Goal: Information Seeking & Learning: Learn about a topic

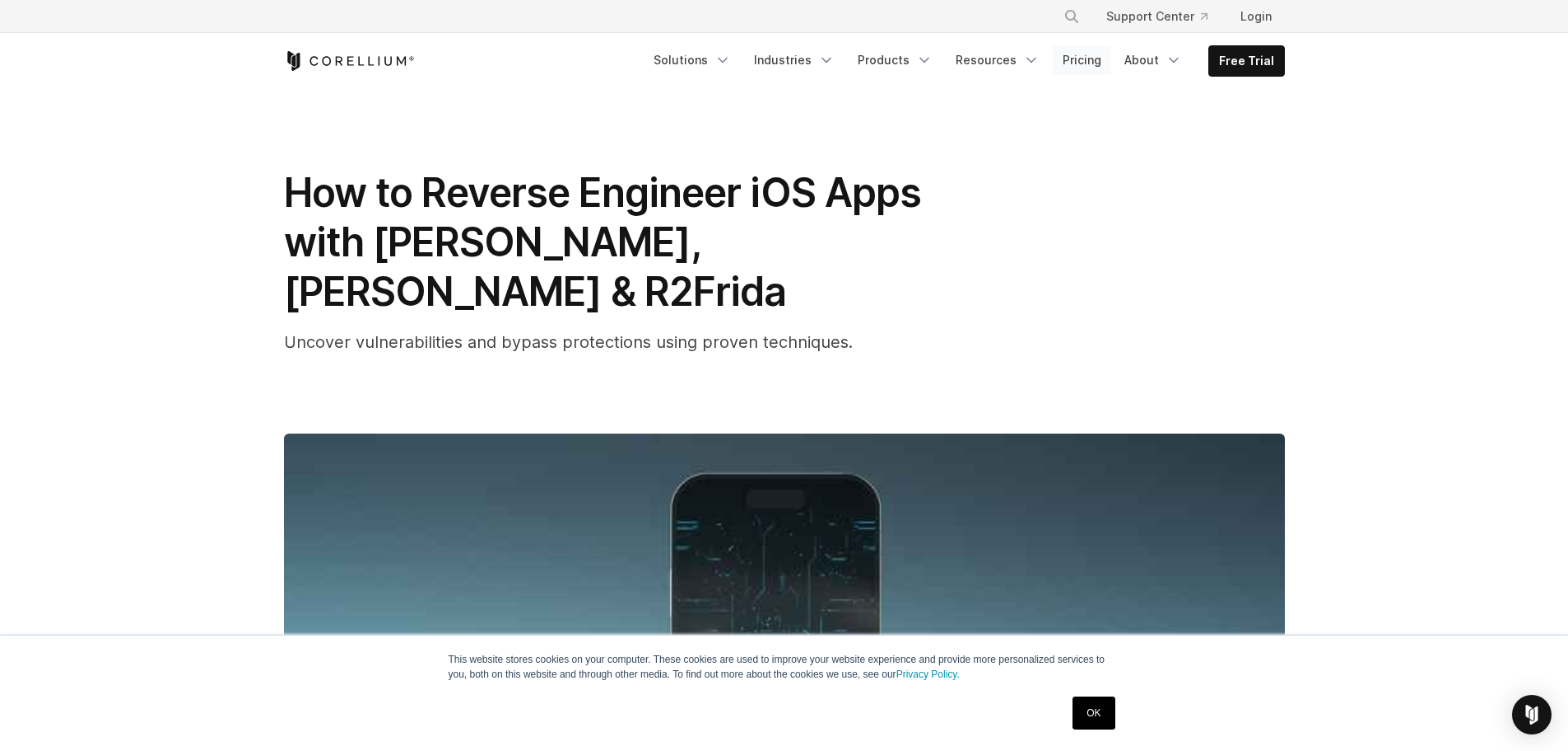
click at [1099, 60] on link "Pricing" at bounding box center [1082, 60] width 58 height 30
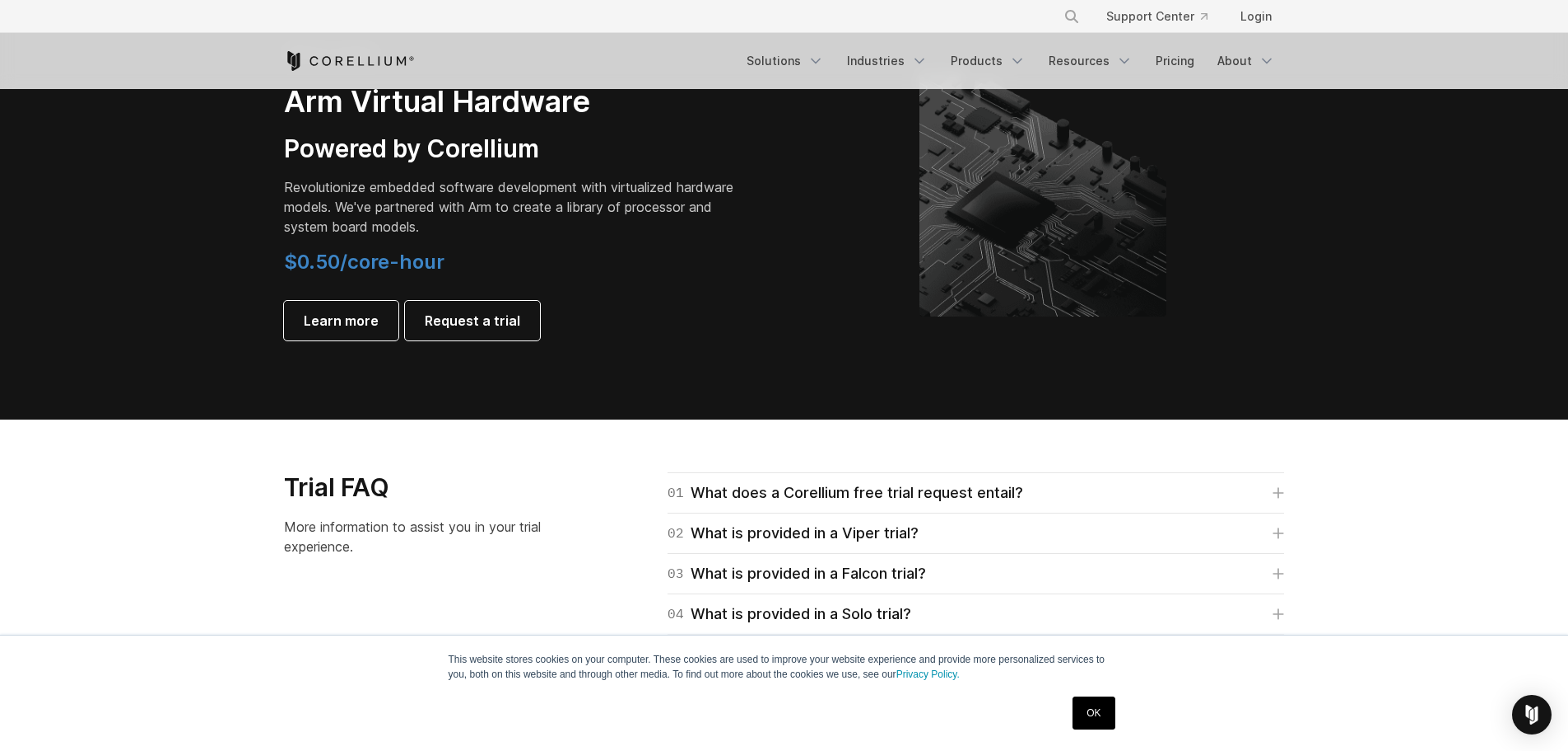
scroll to position [2142, 0]
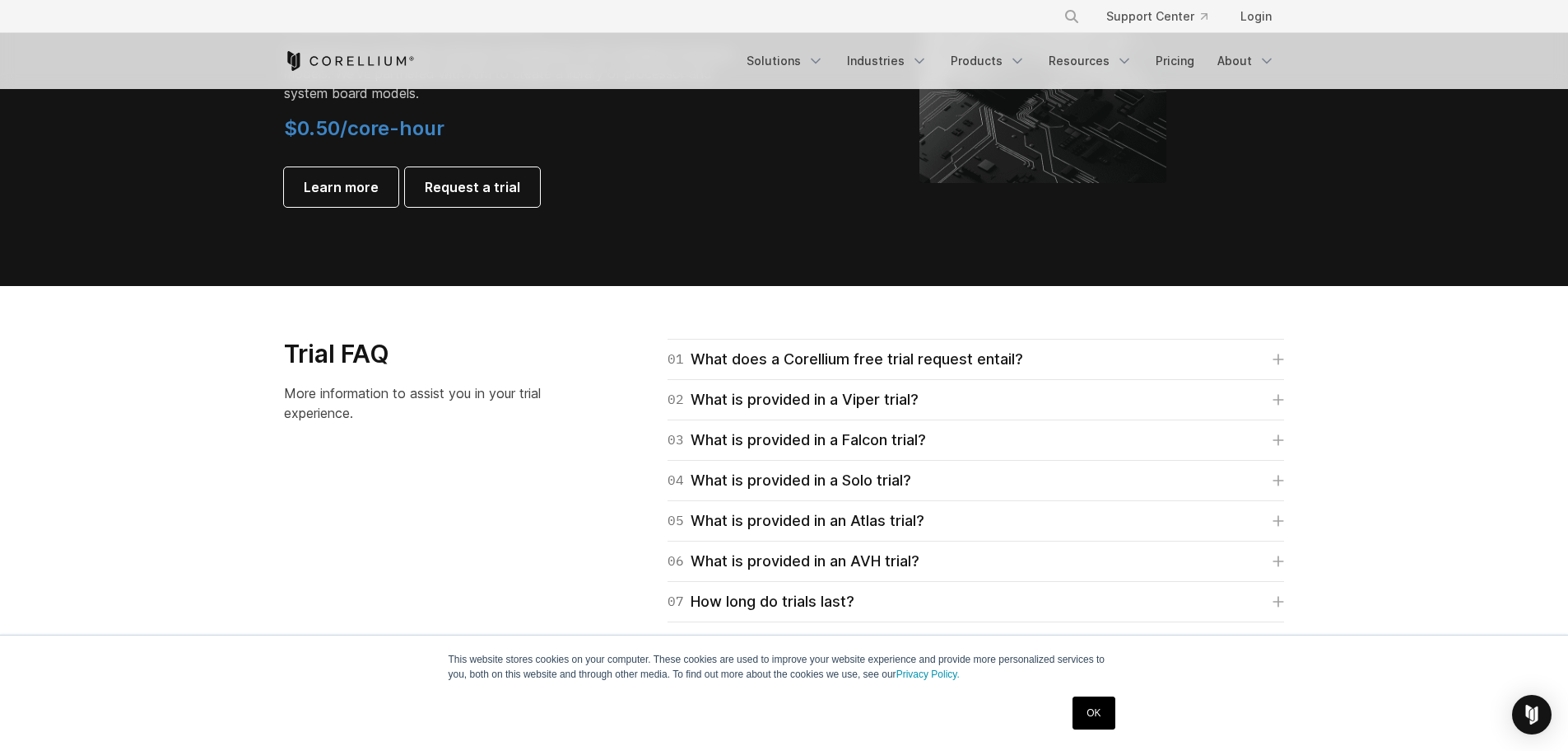
click at [1291, 361] on div "01 What does a Corellium free trial request entail? For Falcon, Viper, and Atla…" at bounding box center [956, 581] width 690 height 485
click at [1283, 361] on icon at bounding box center [1279, 359] width 12 height 12
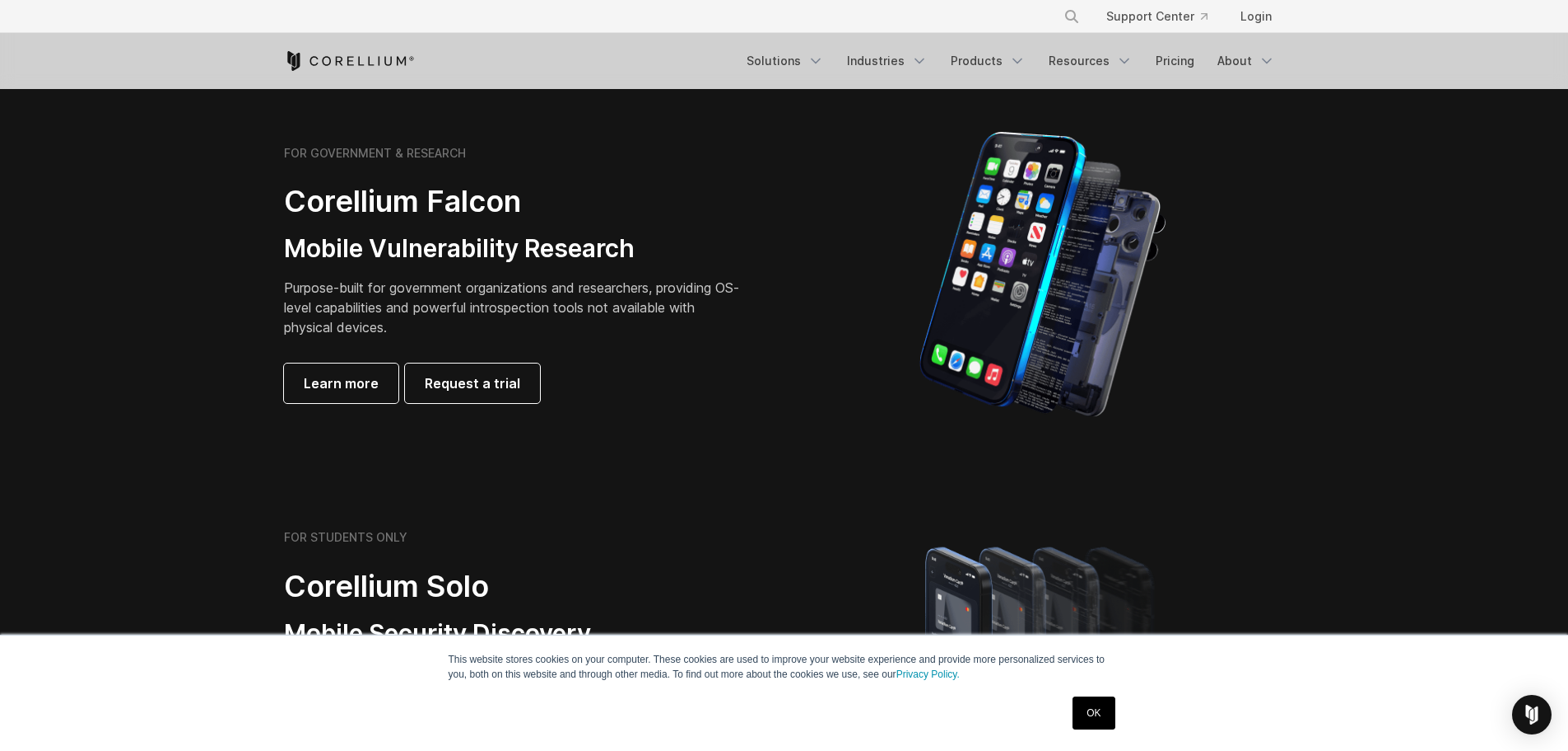
scroll to position [82, 0]
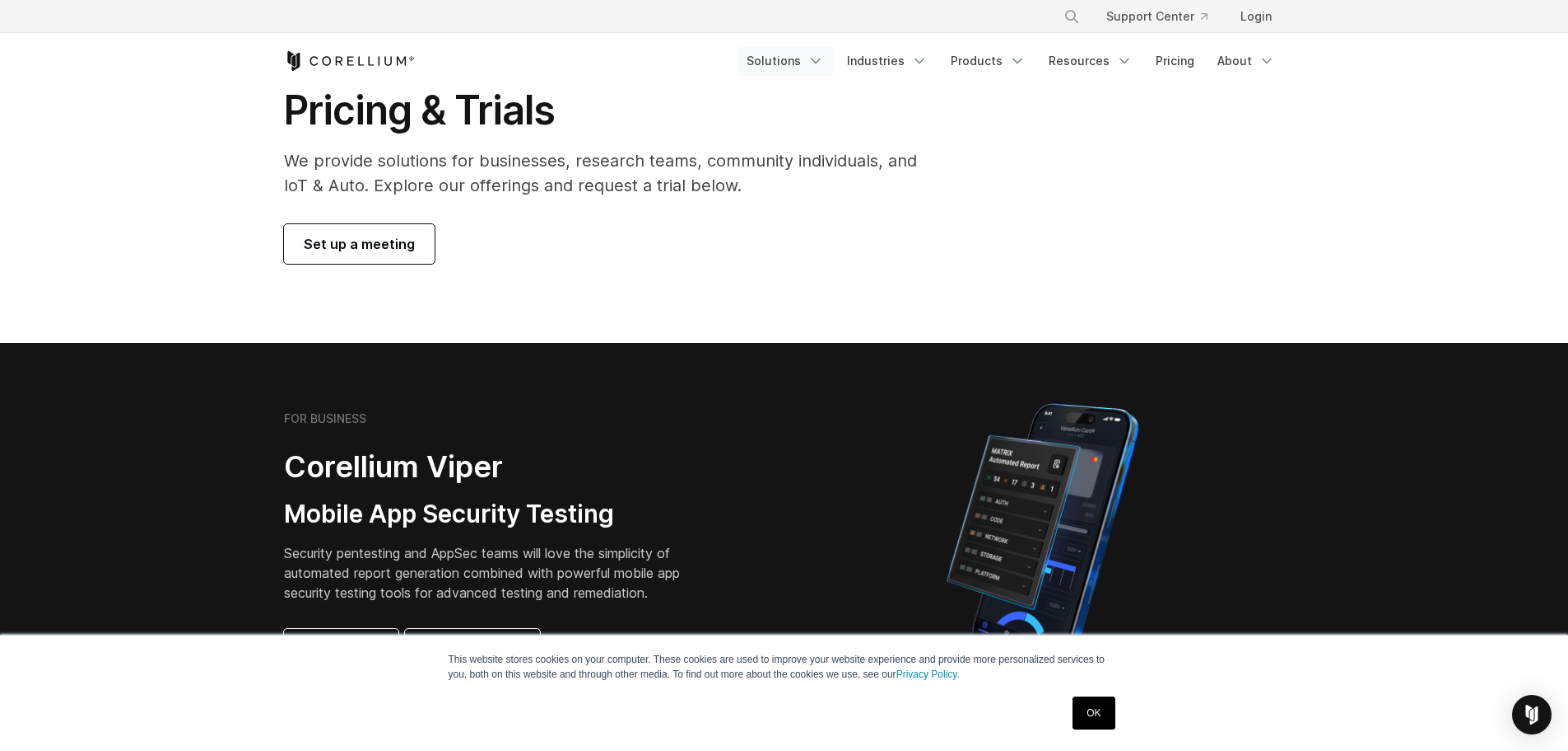
click at [824, 60] on icon "Navigation Menu" at bounding box center [815, 61] width 16 height 16
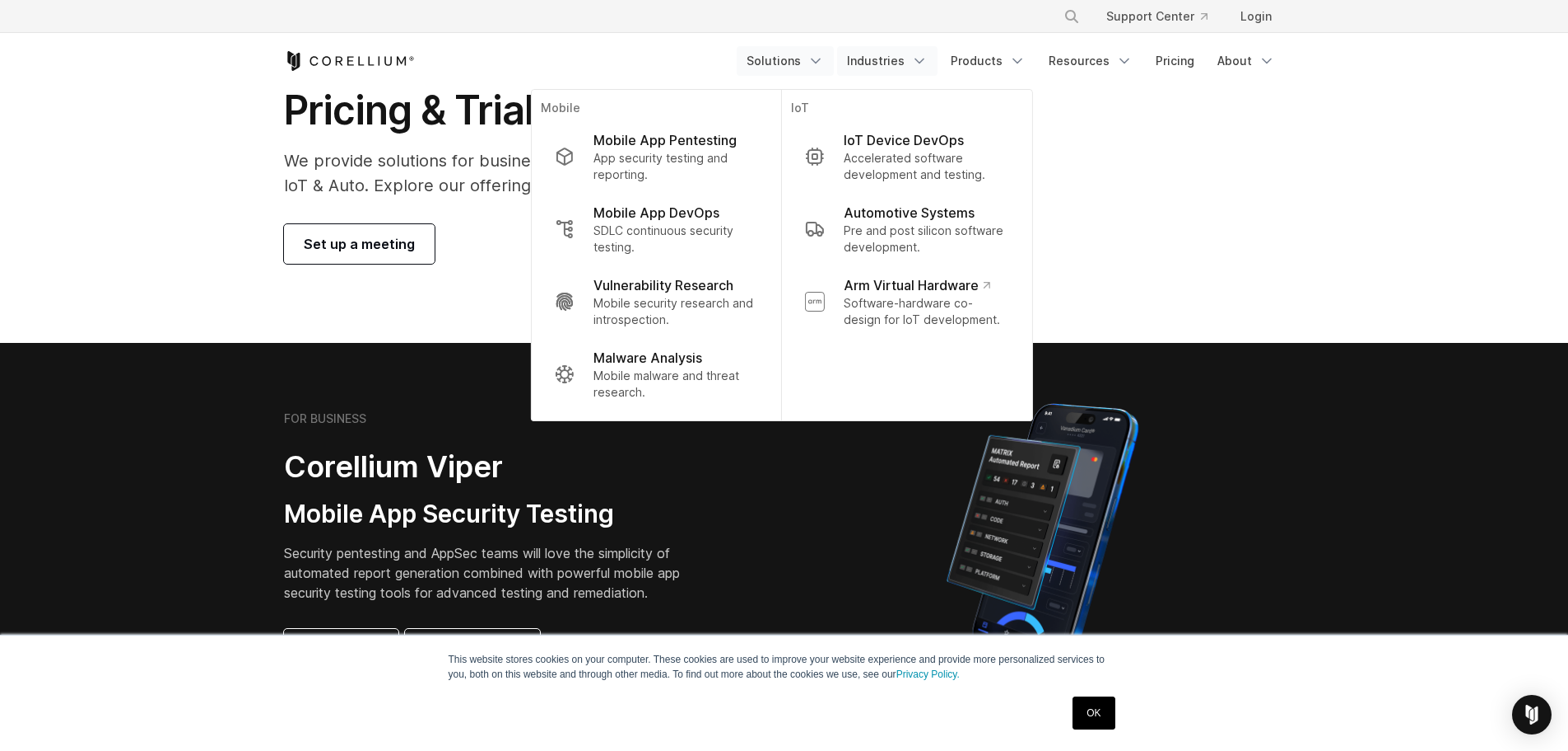
click at [925, 67] on icon "Navigation Menu" at bounding box center [919, 61] width 16 height 16
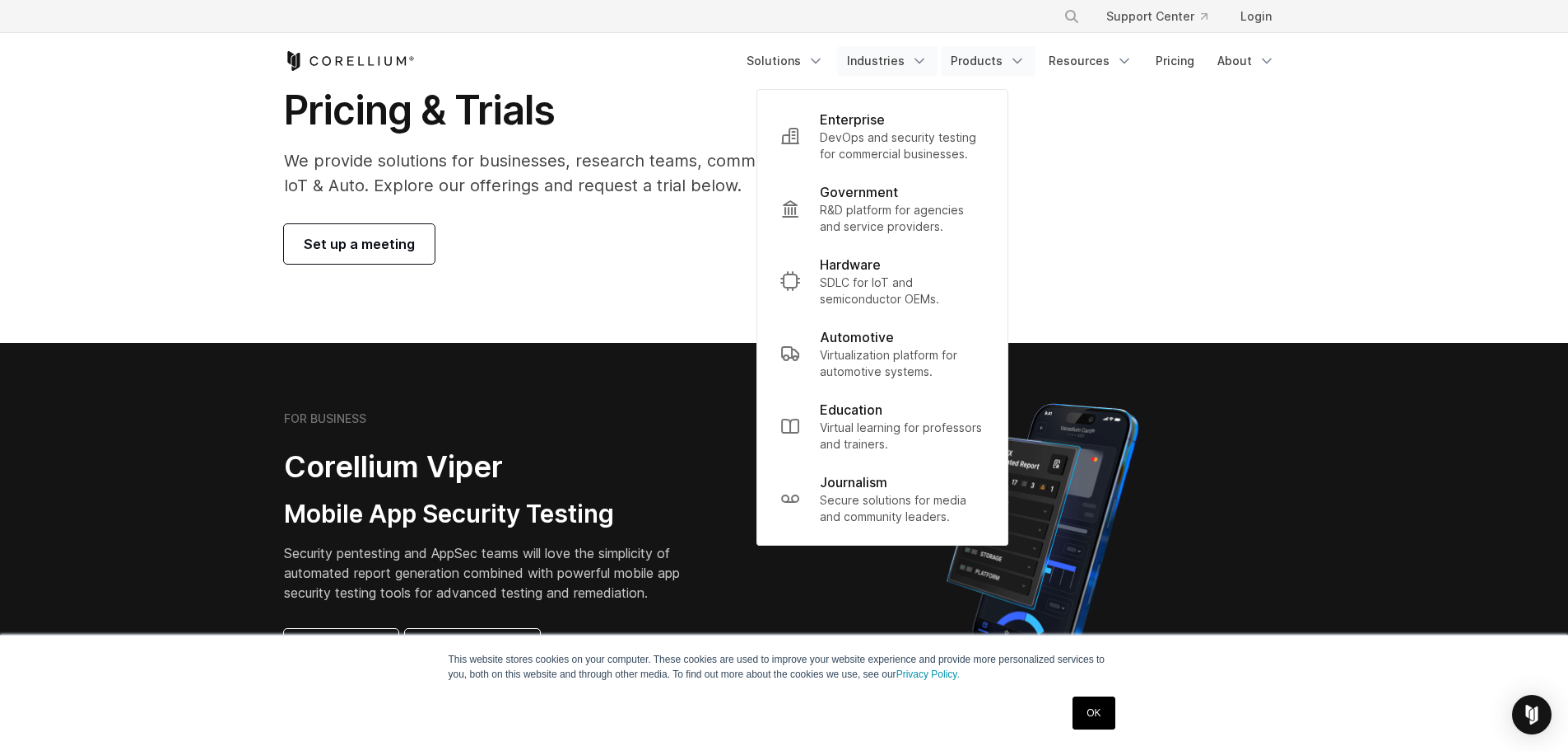
click at [1007, 65] on link "Products" at bounding box center [988, 61] width 95 height 30
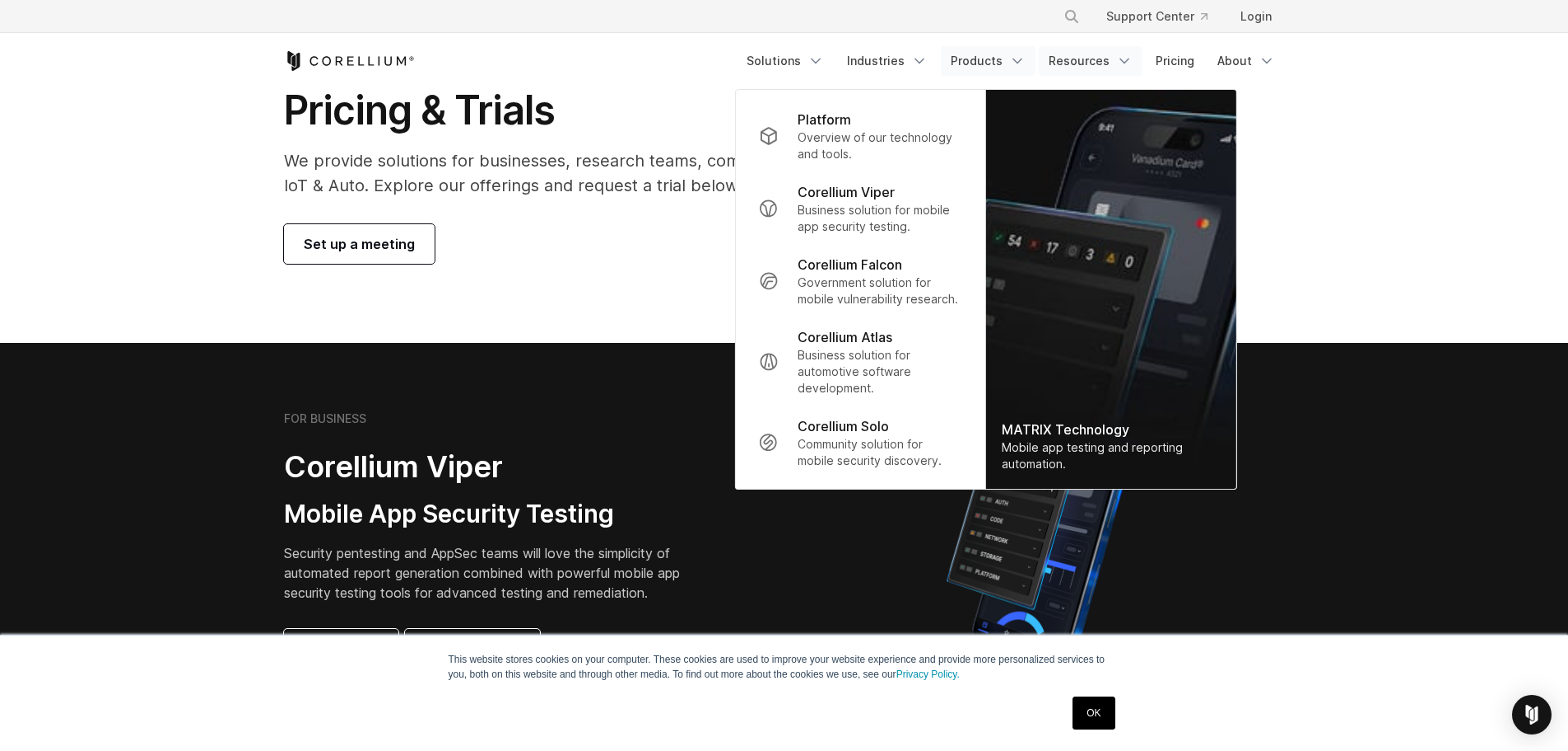
click at [1107, 62] on link "Resources" at bounding box center [1091, 61] width 104 height 30
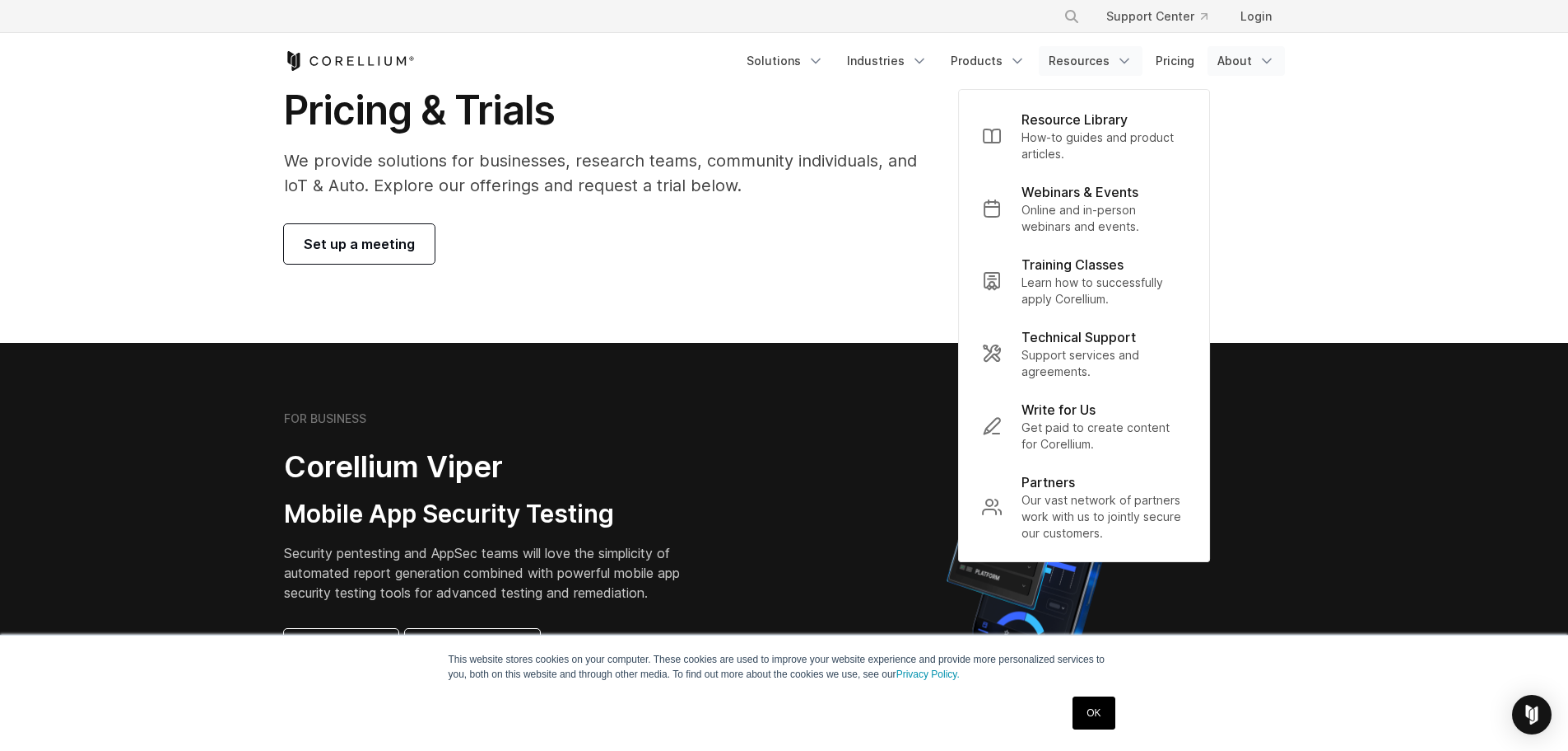
click at [1267, 70] on link "About" at bounding box center [1246, 61] width 77 height 30
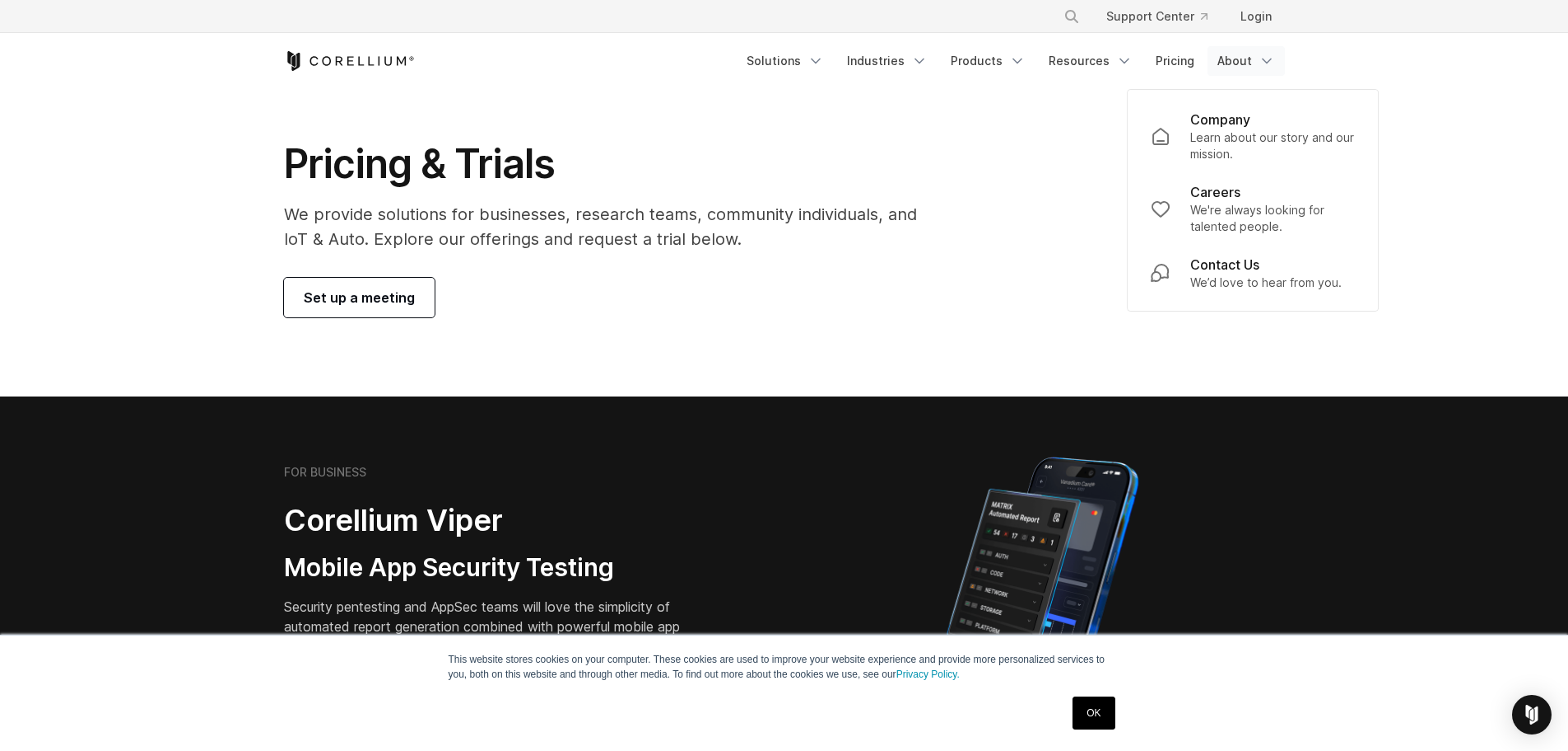
scroll to position [0, 0]
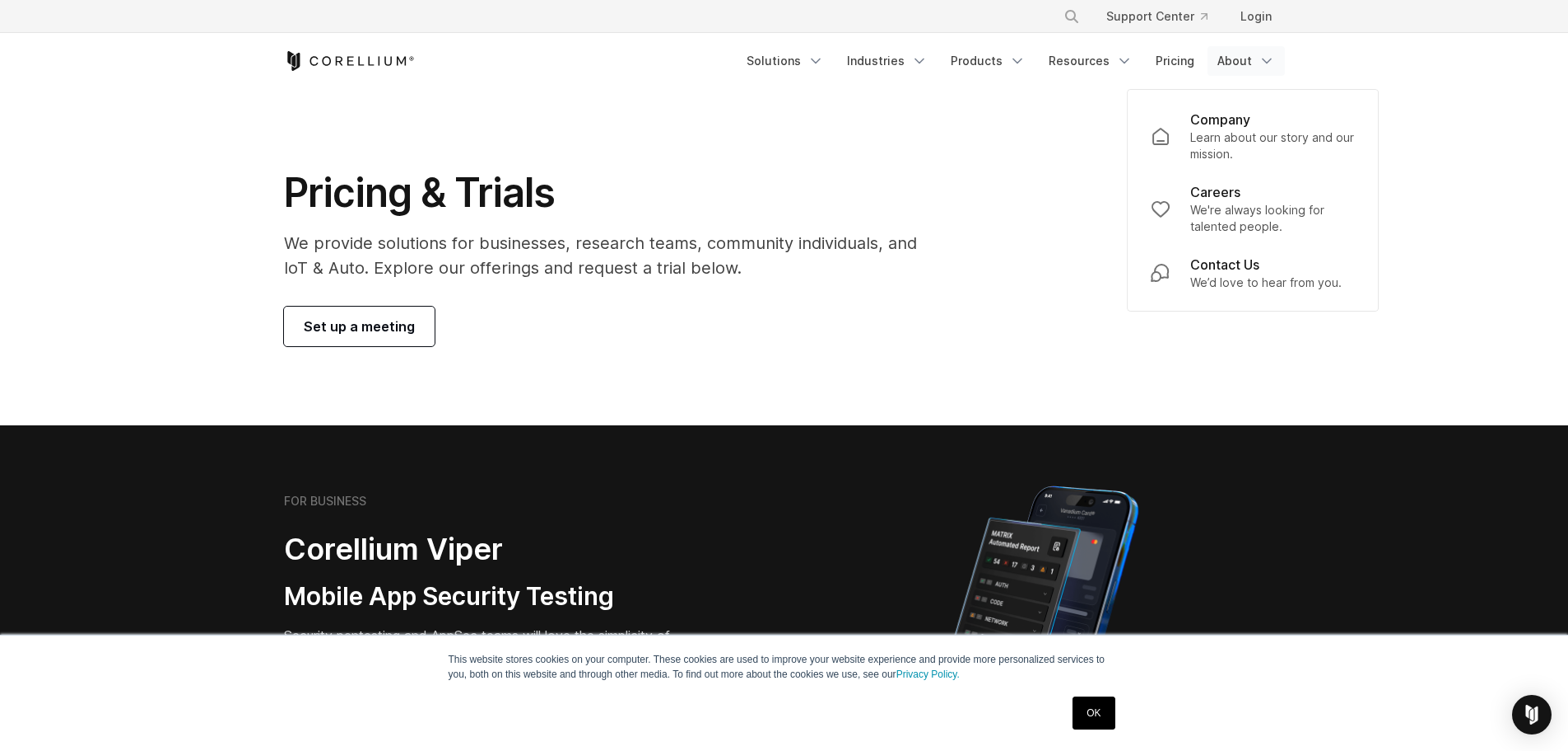
click at [360, 63] on icon "Corellium Home" at bounding box center [349, 61] width 131 height 20
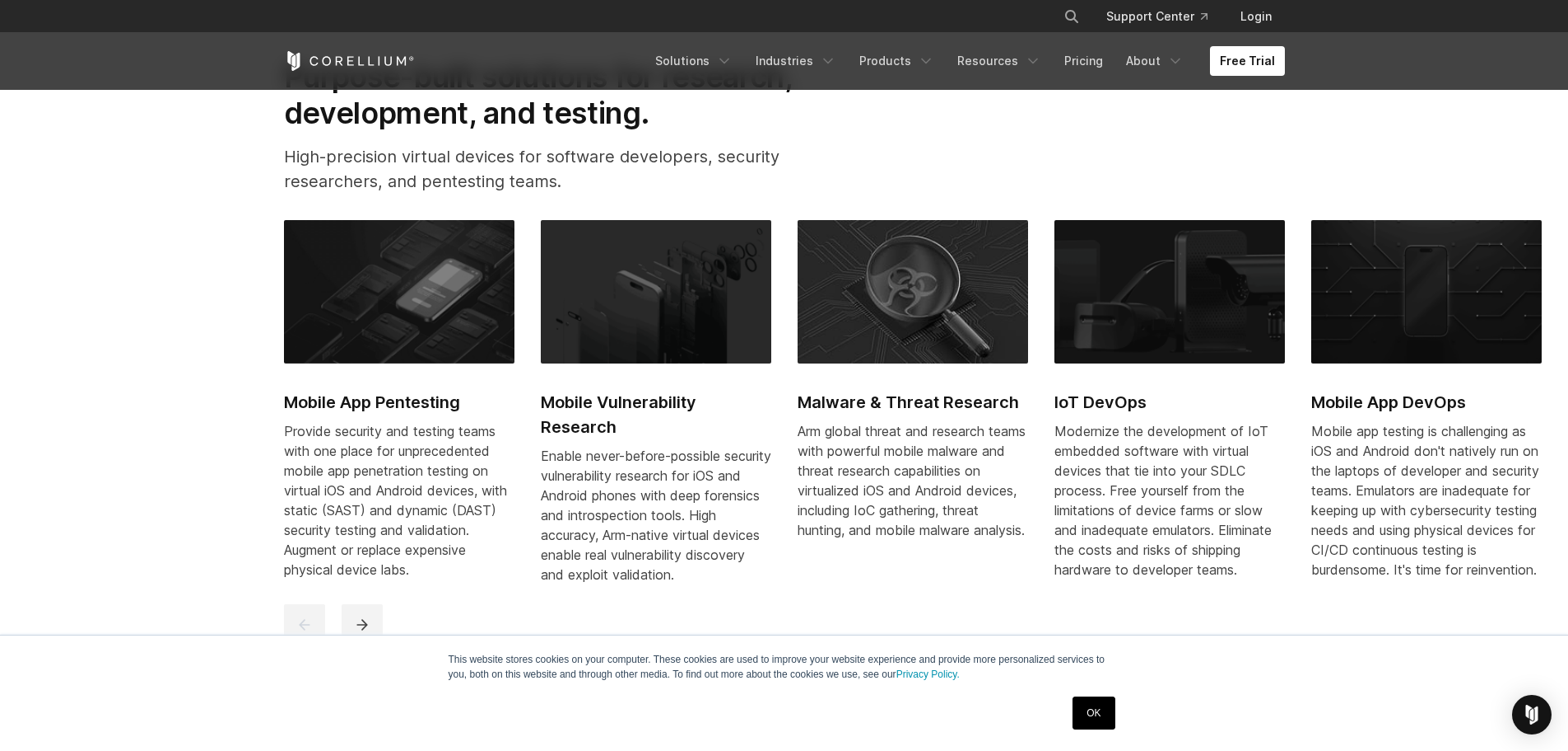
scroll to position [824, 0]
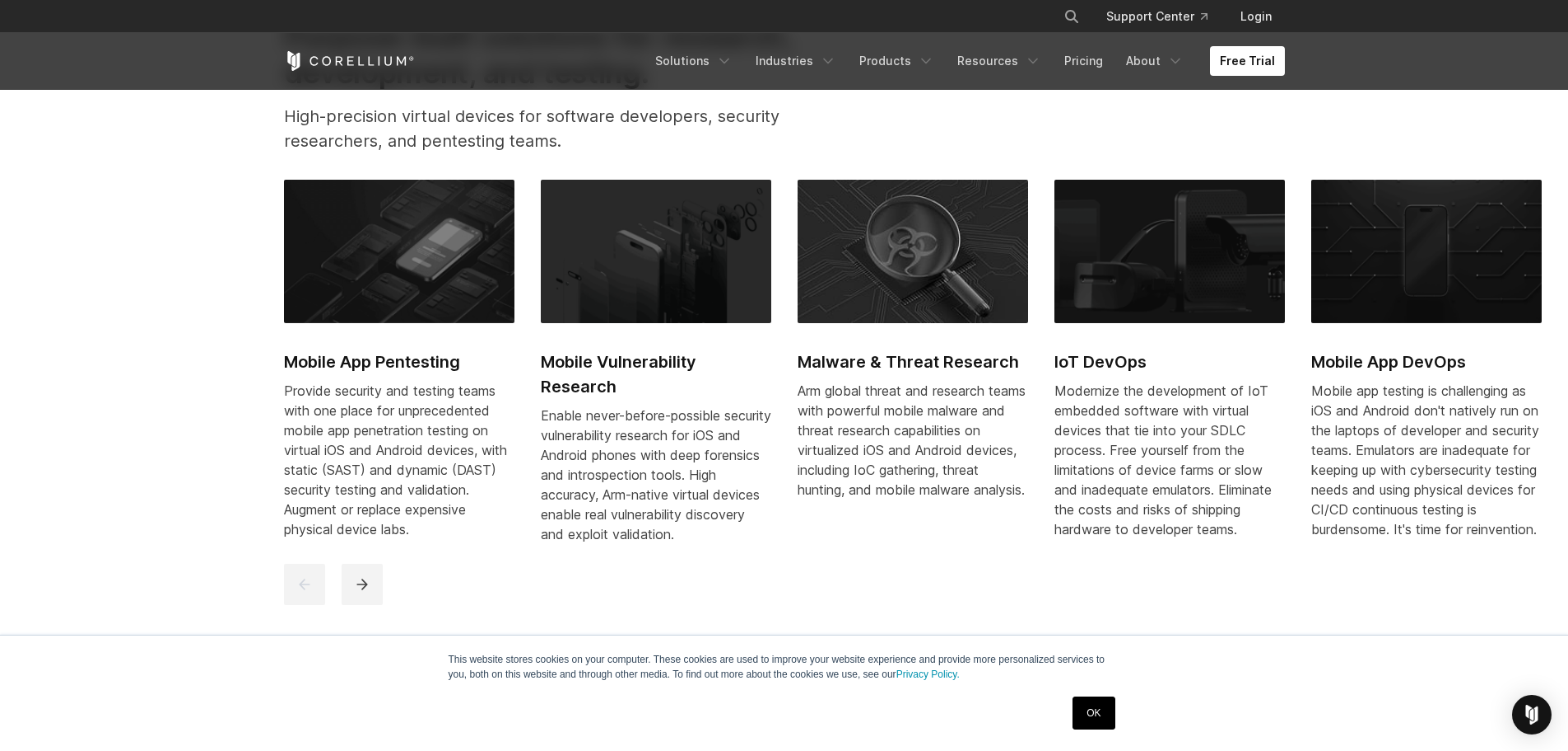
click at [1115, 721] on div "OK" at bounding box center [1093, 712] width 52 height 43
click at [1109, 721] on link "OK" at bounding box center [1093, 712] width 42 height 33
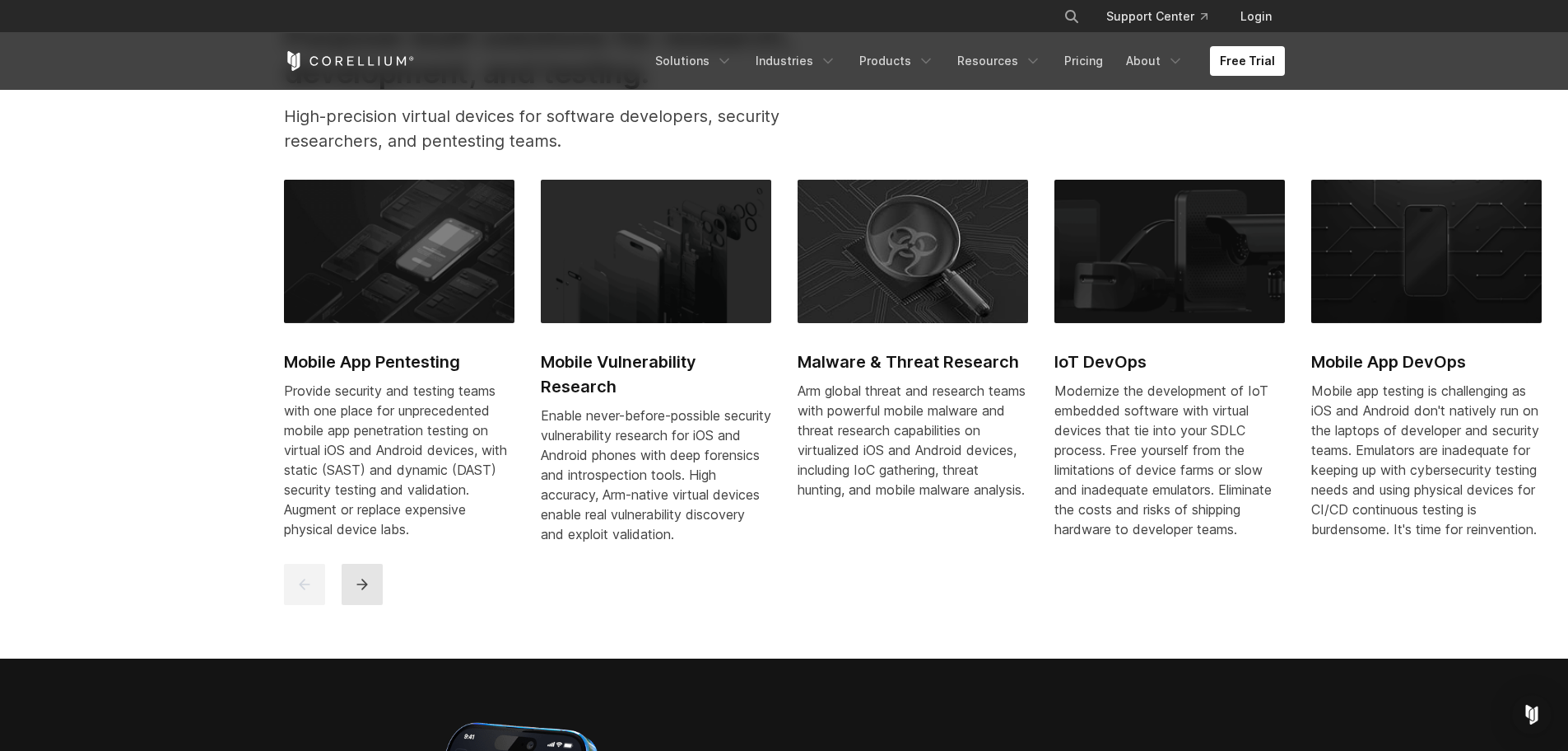
click at [367, 592] on icon "next" at bounding box center [362, 584] width 16 height 16
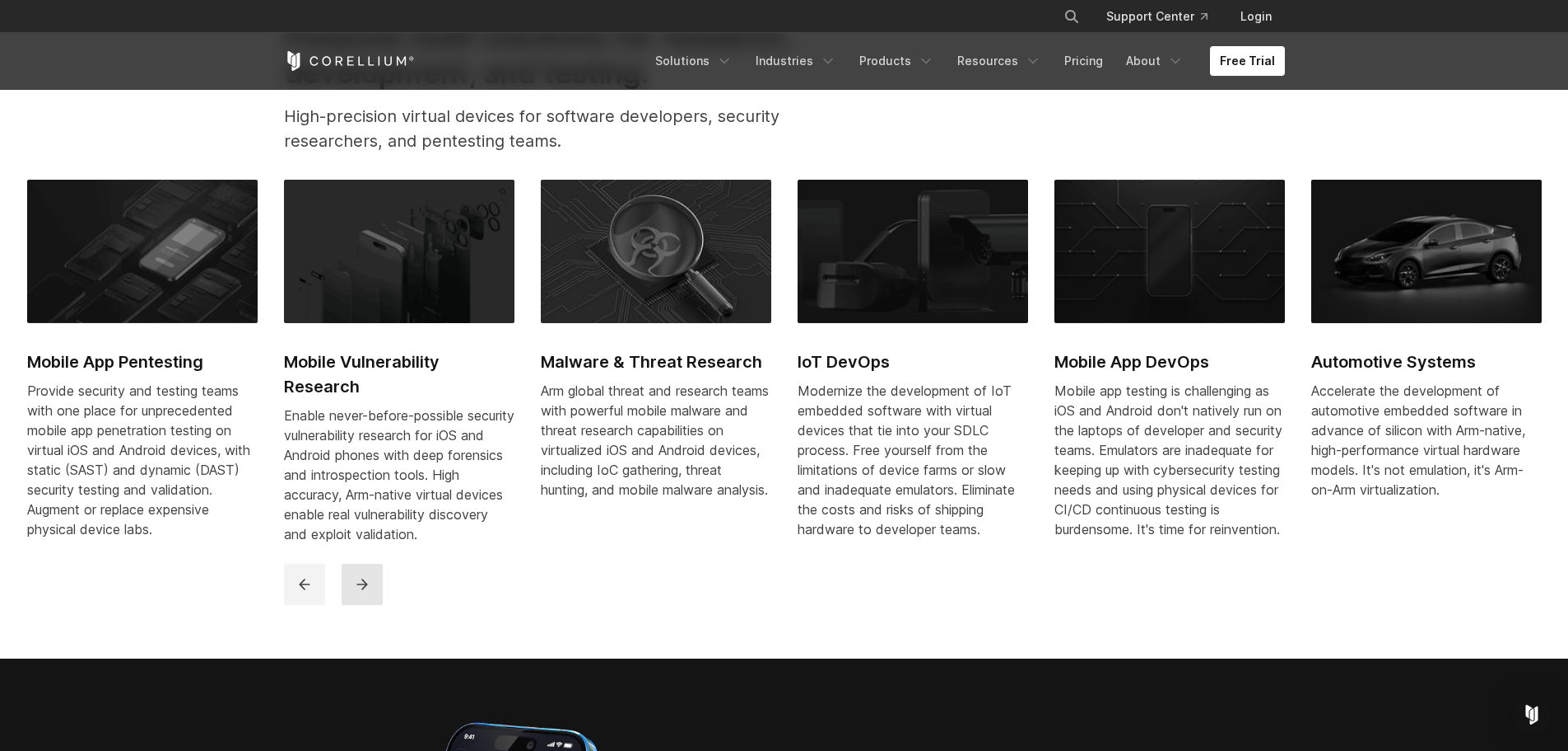
click at [368, 592] on icon "next" at bounding box center [362, 584] width 16 height 16
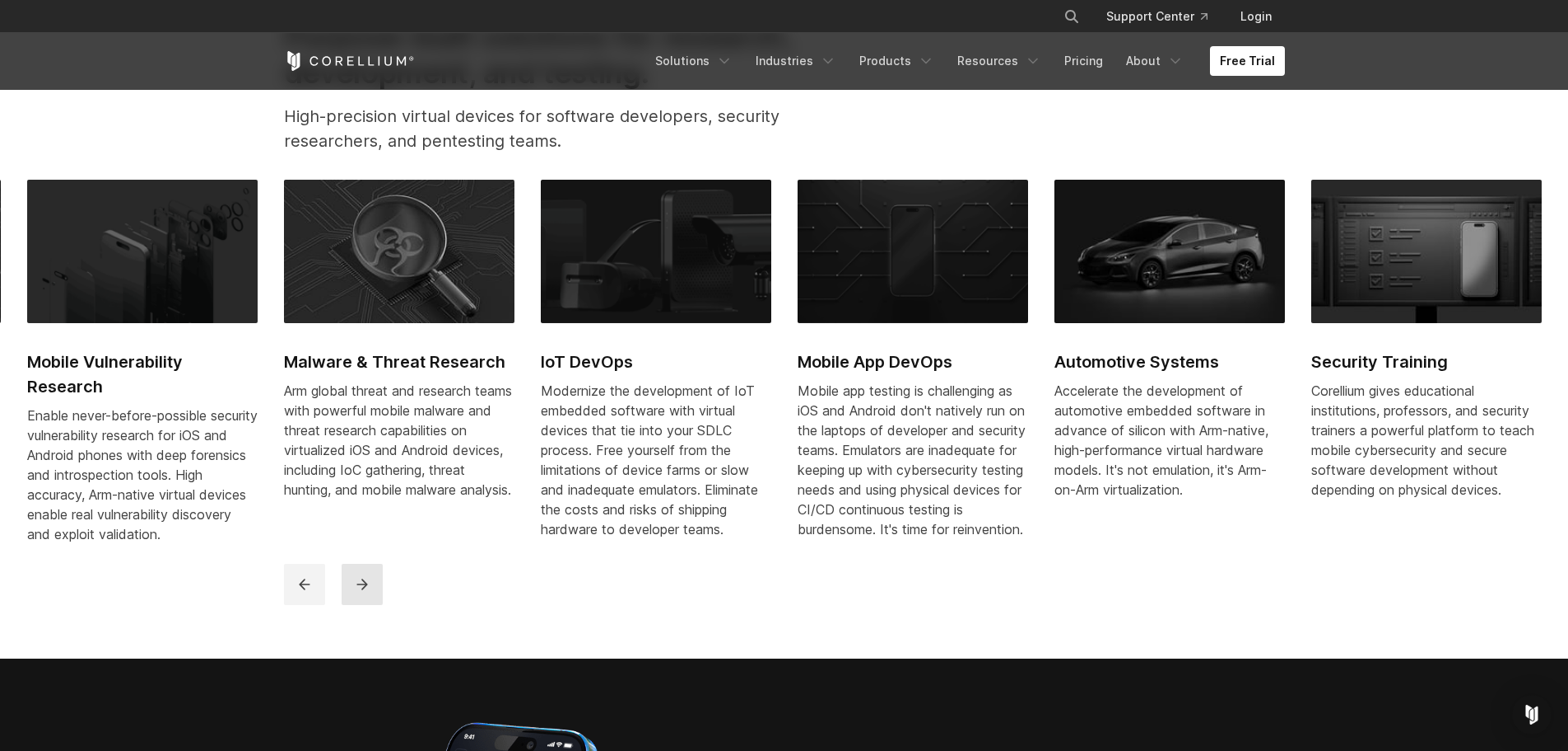
click at [368, 605] on button "next" at bounding box center [362, 583] width 41 height 41
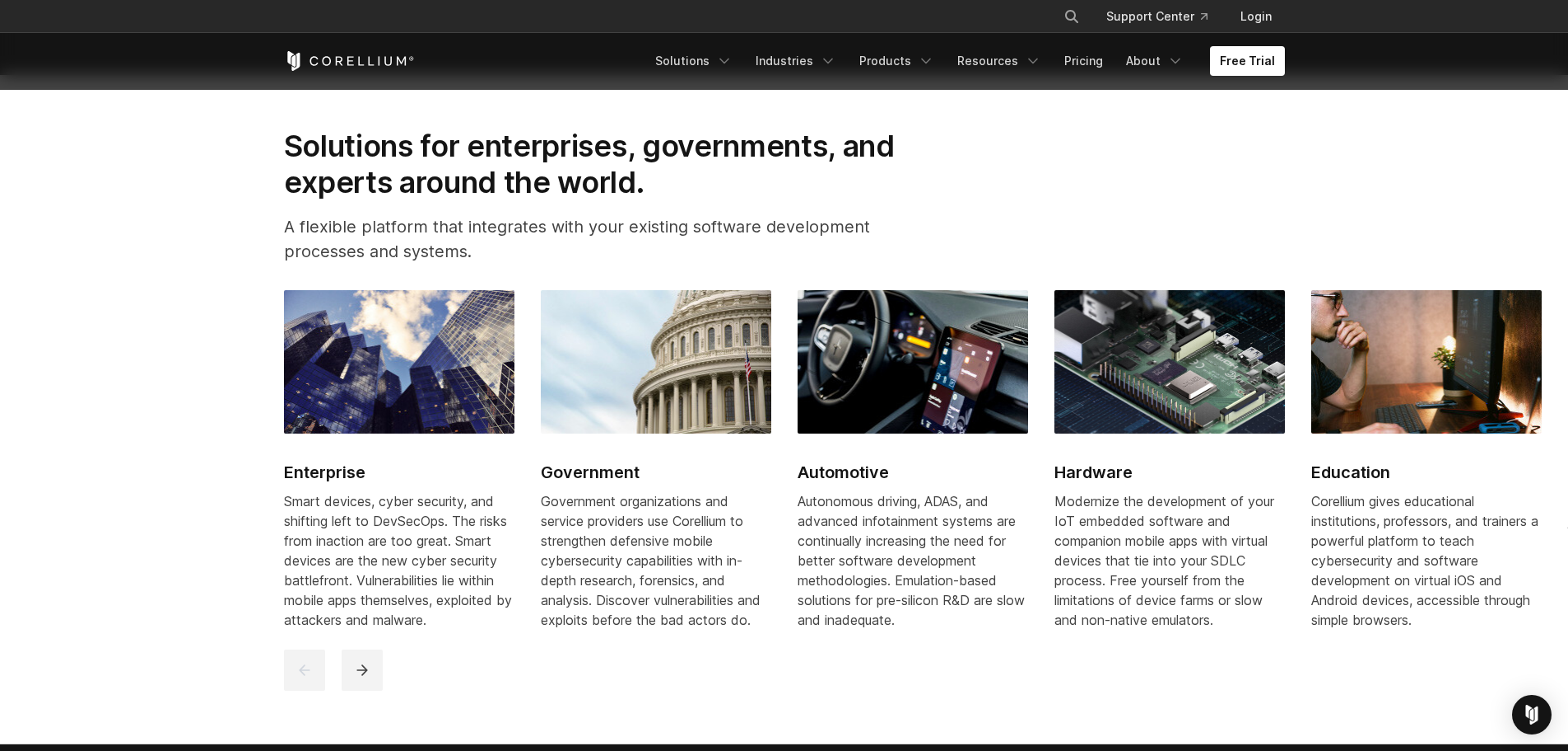
scroll to position [1895, 0]
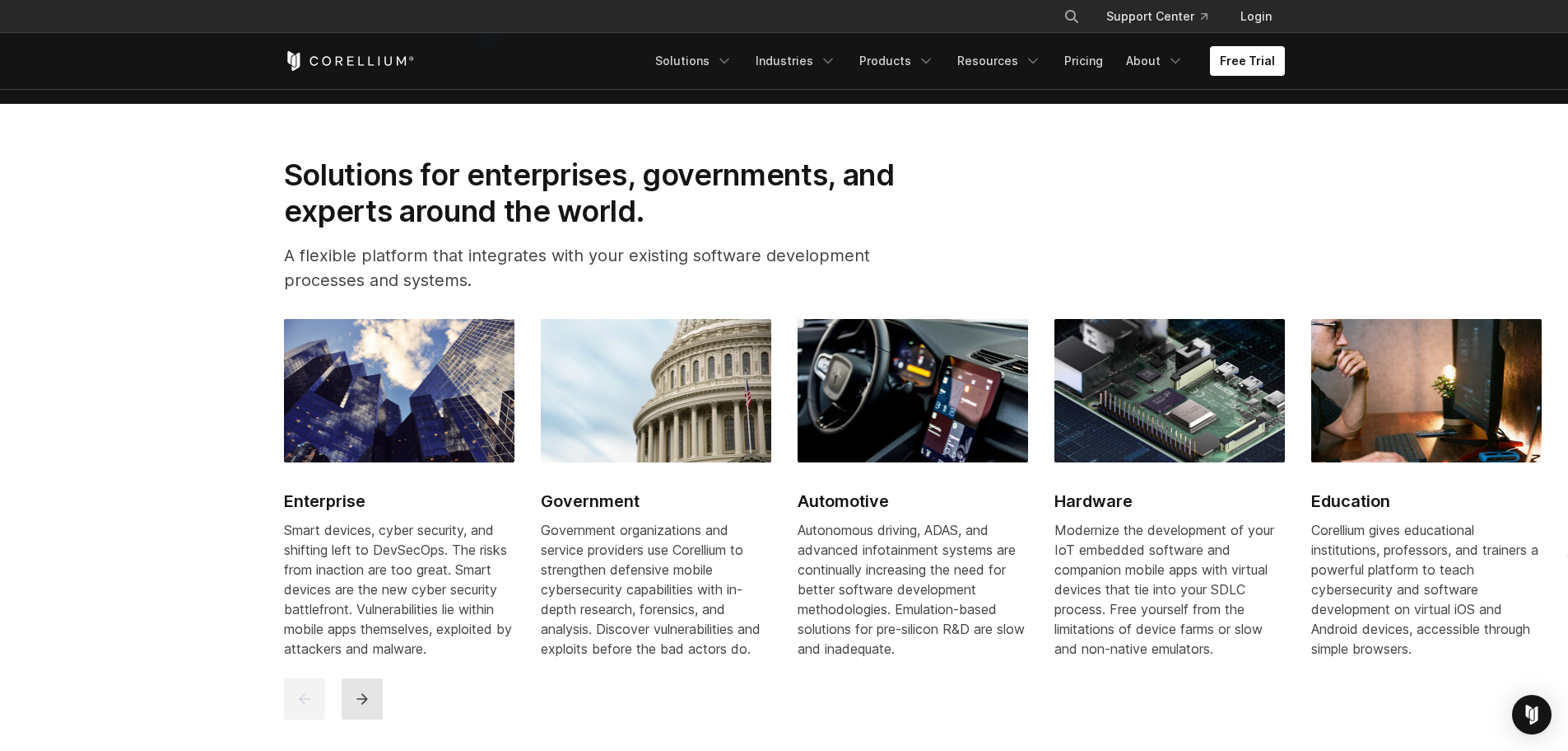
click at [371, 719] on button "next" at bounding box center [362, 698] width 41 height 41
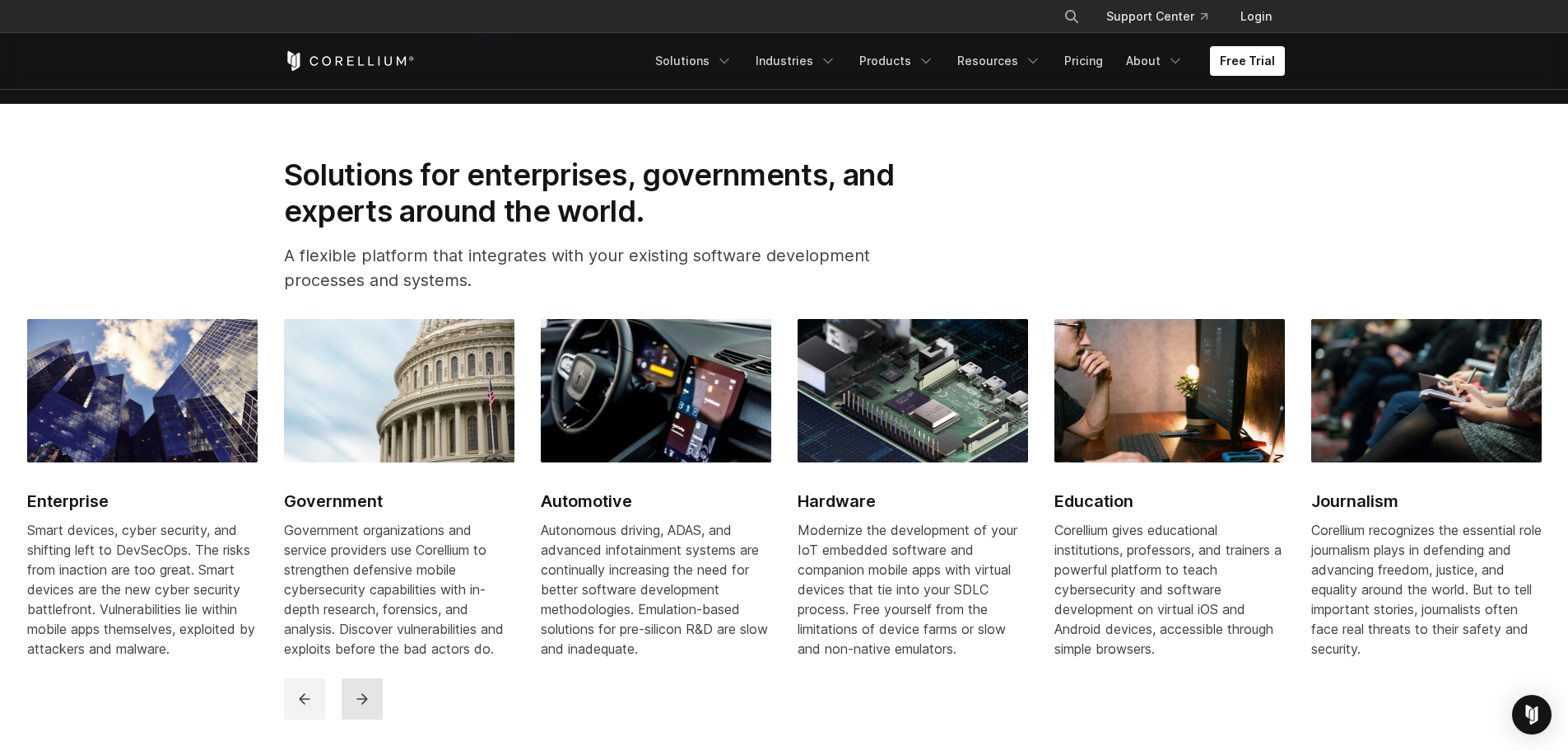
click at [371, 719] on button "next" at bounding box center [362, 698] width 41 height 41
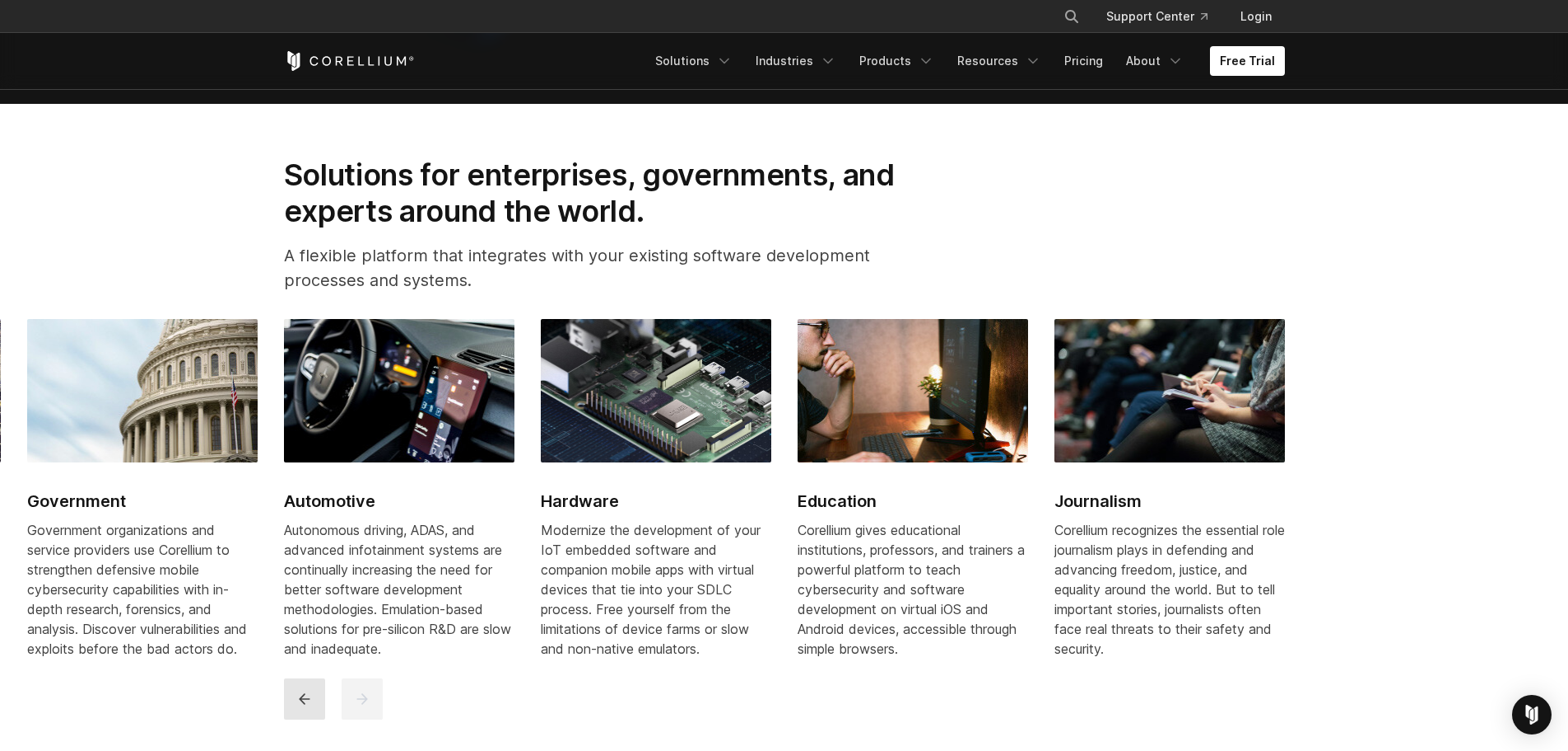
click at [318, 719] on button "previous" at bounding box center [304, 698] width 41 height 41
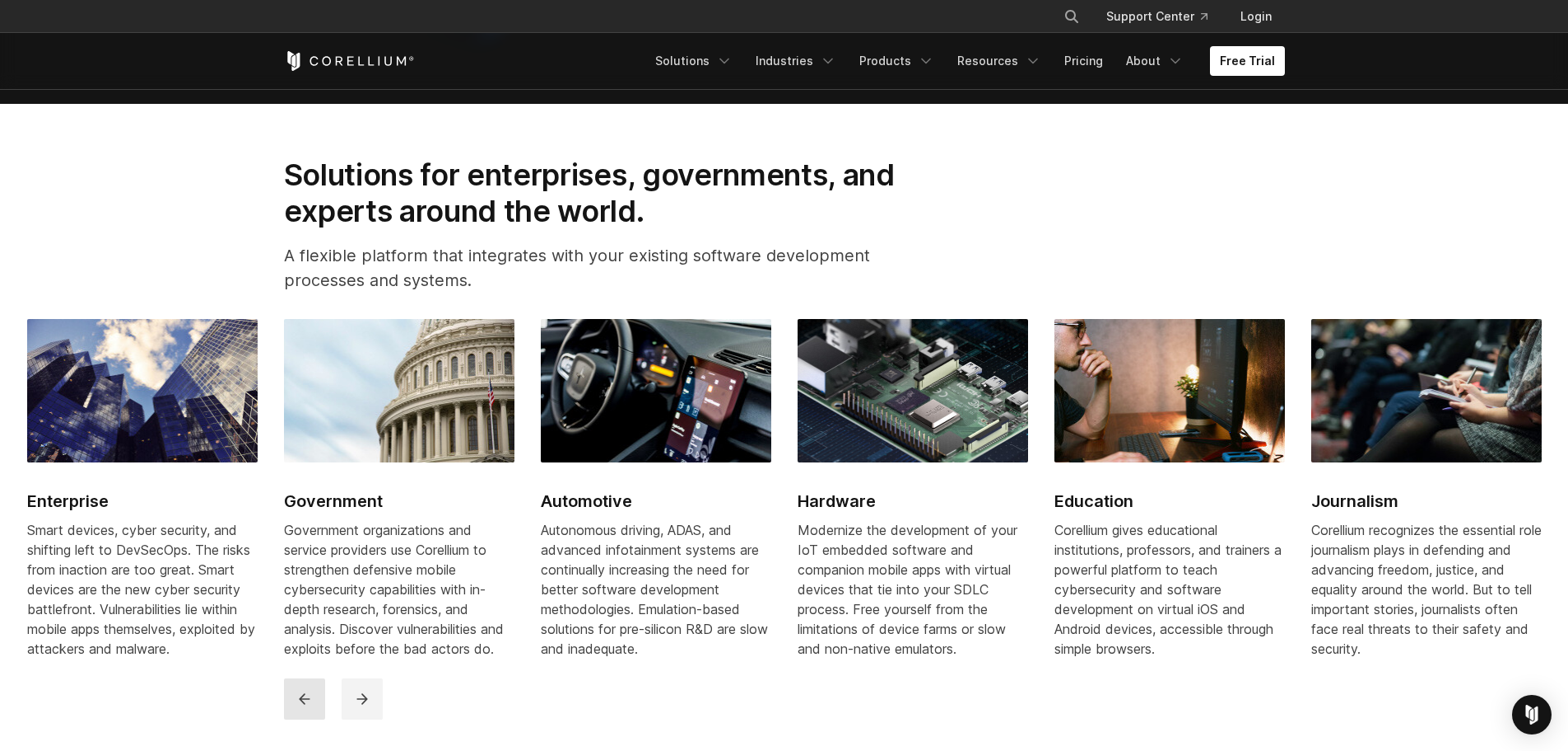
click at [318, 719] on button "previous" at bounding box center [304, 698] width 41 height 41
click at [308, 707] on icon "previous" at bounding box center [305, 698] width 16 height 16
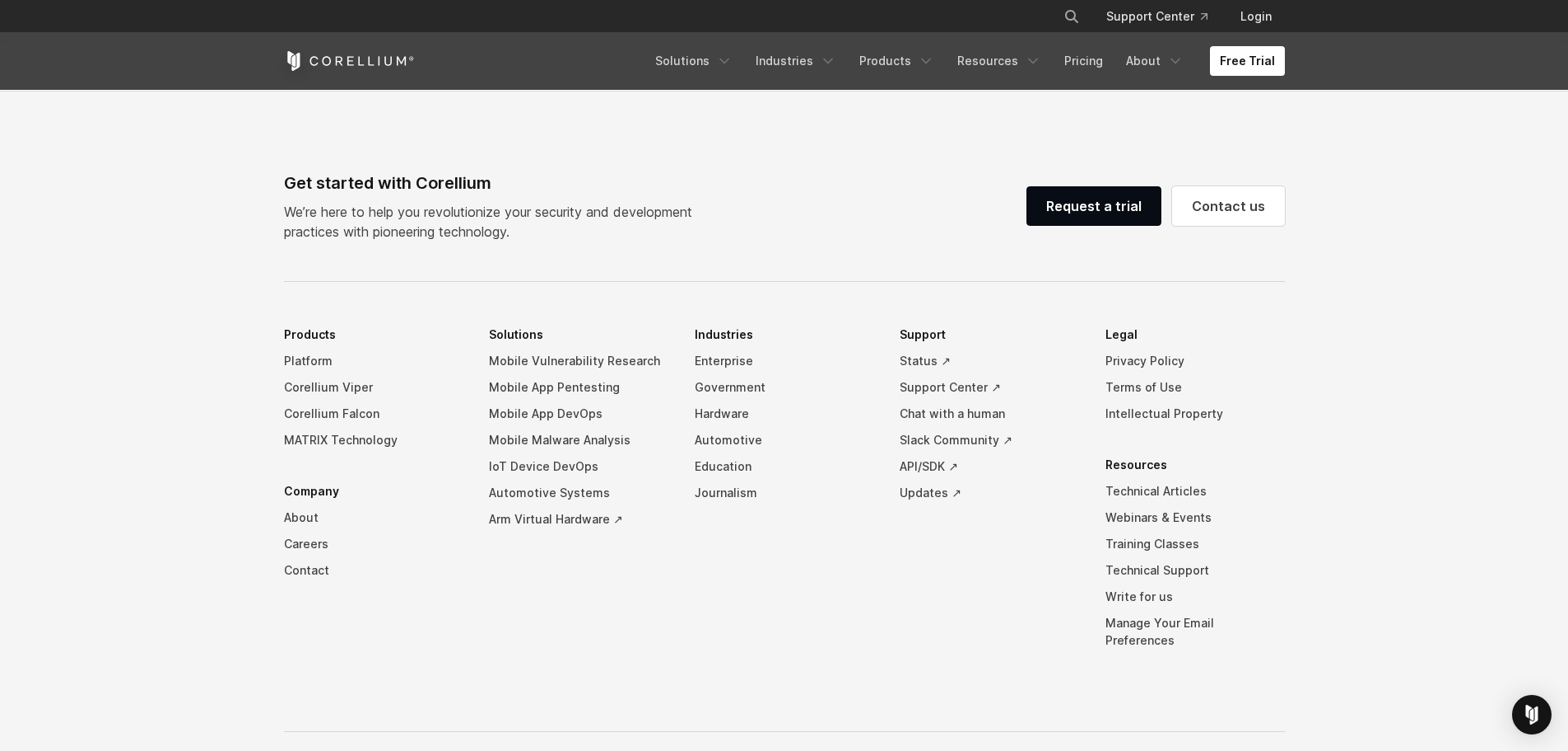
scroll to position [3870, 0]
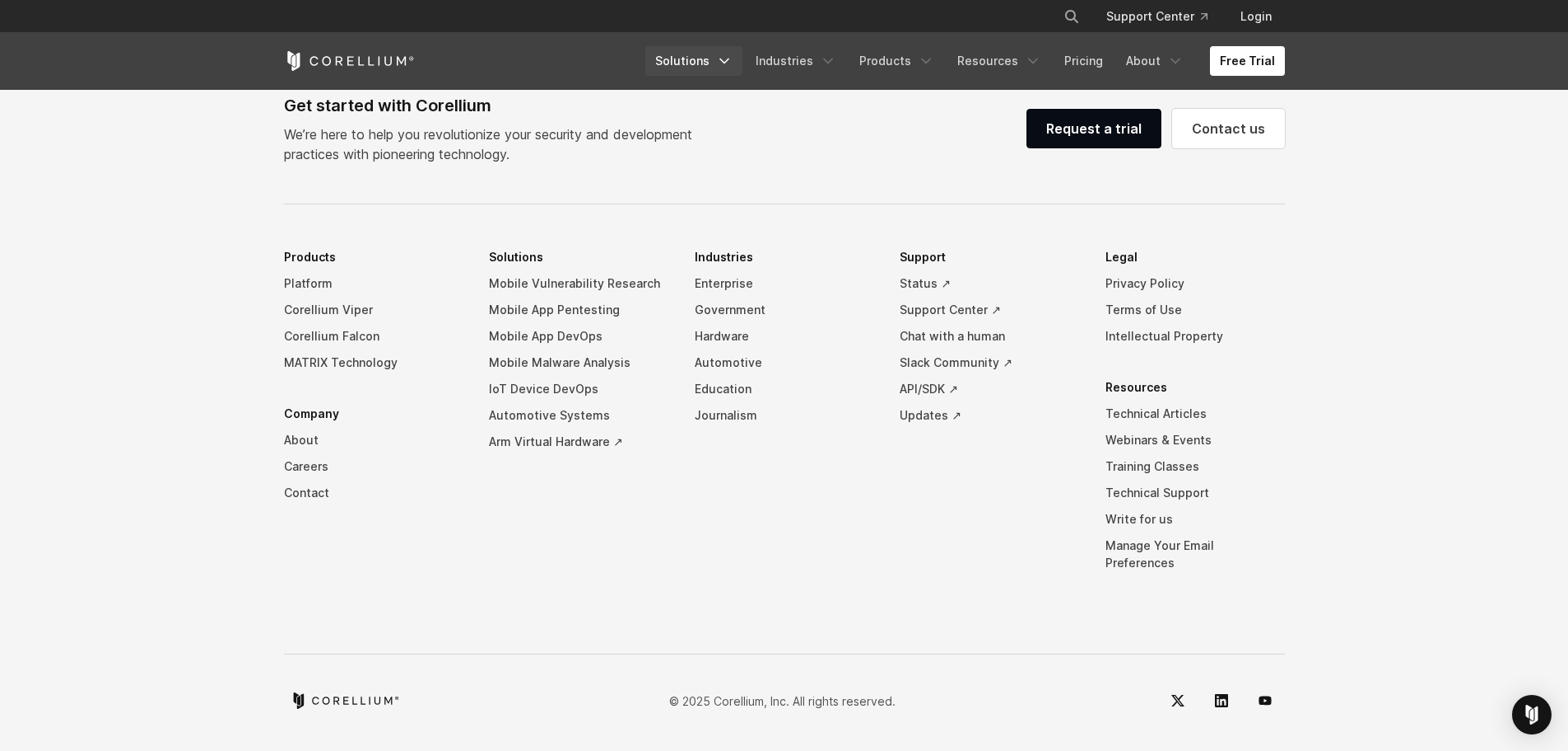
click at [733, 58] on icon "Navigation Menu" at bounding box center [725, 61] width 16 height 16
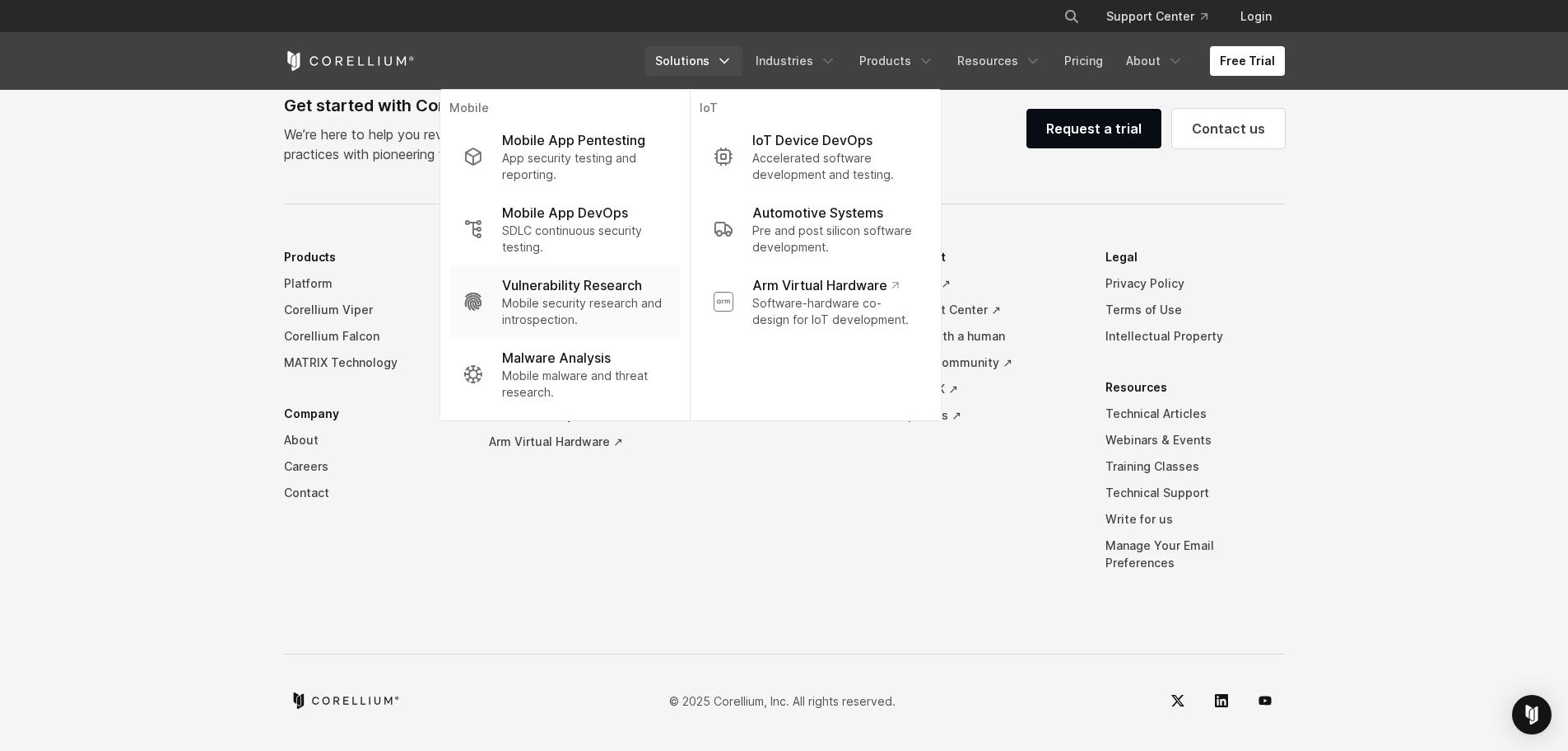
click at [596, 295] on p "Mobile security research and introspection." at bounding box center [585, 311] width 164 height 33
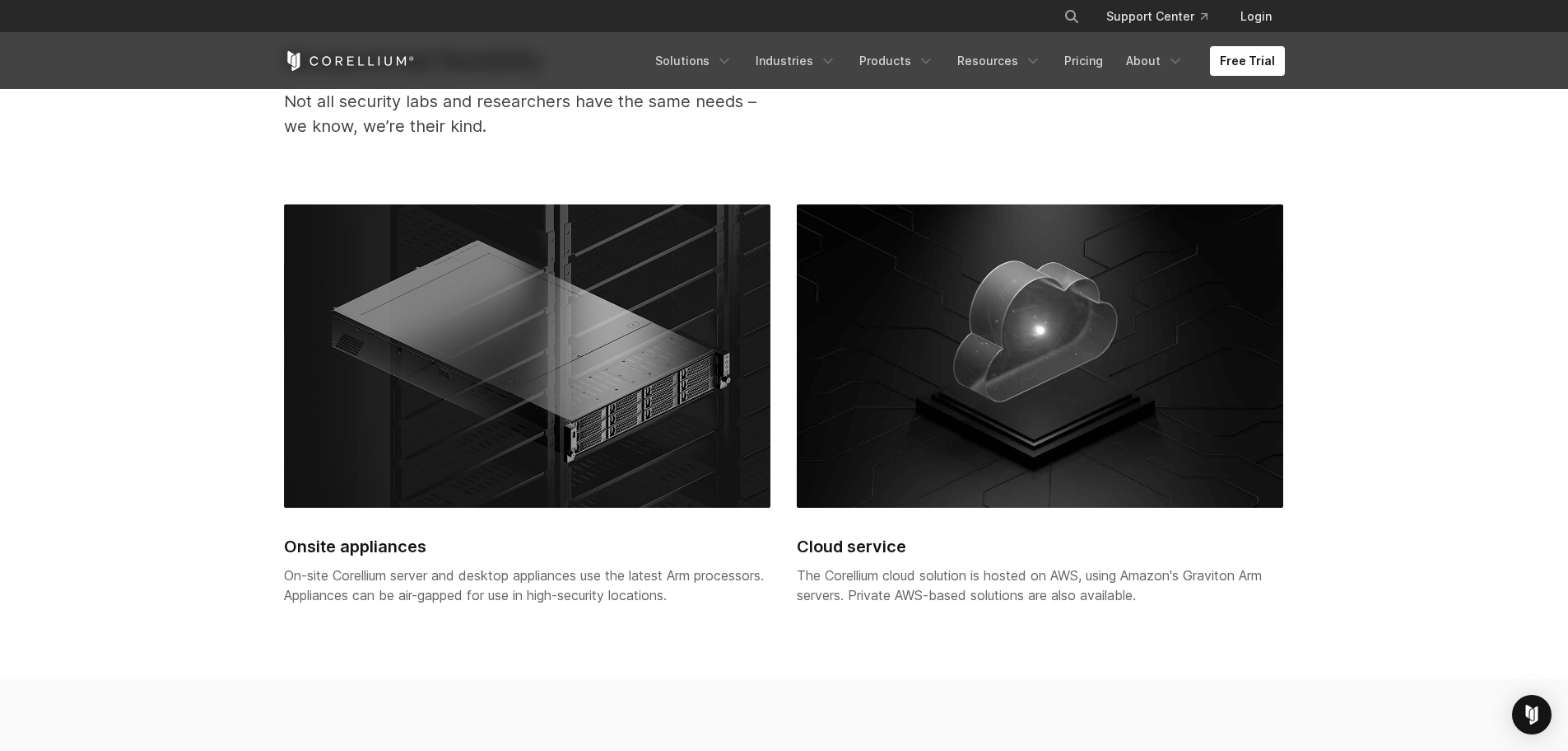
scroll to position [3707, 0]
